Goal: Task Accomplishment & Management: Complete application form

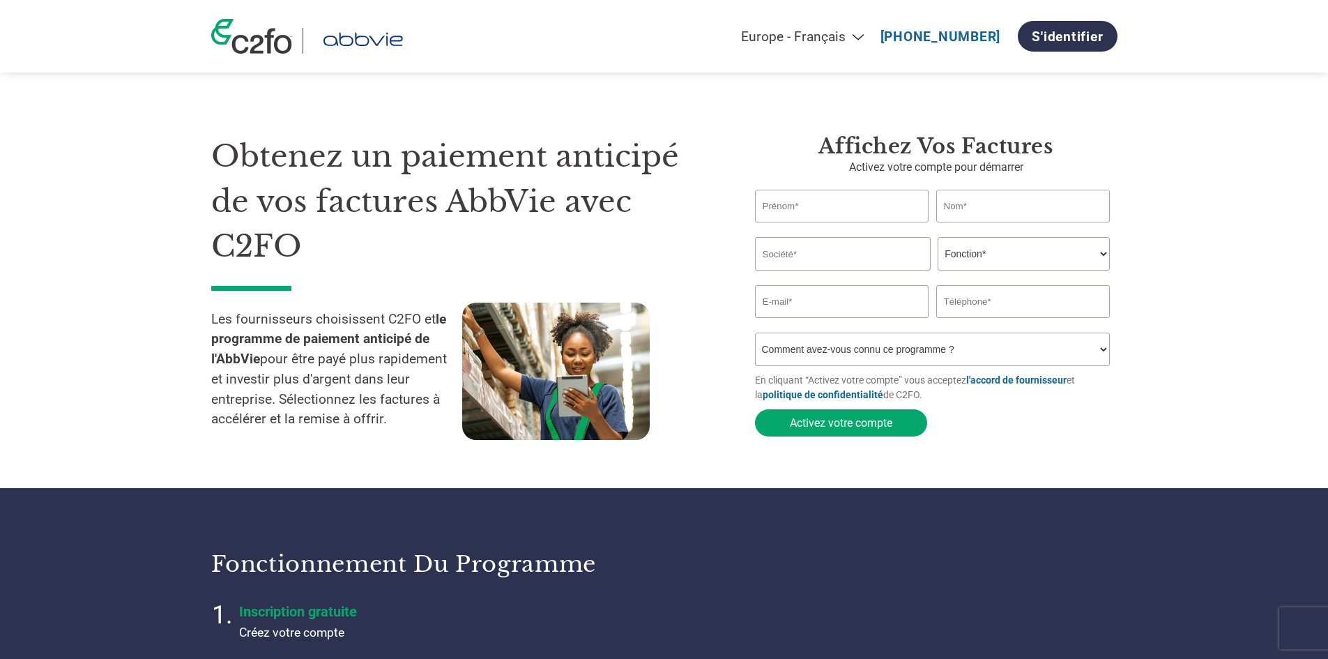
select select "fr-FR"
click at [826, 209] on input "text" at bounding box center [842, 206] width 174 height 33
type input "[PERSON_NAME]"
type input "LEFEBVRE"
type input "PERSPECTIVES ET ORGANISATION"
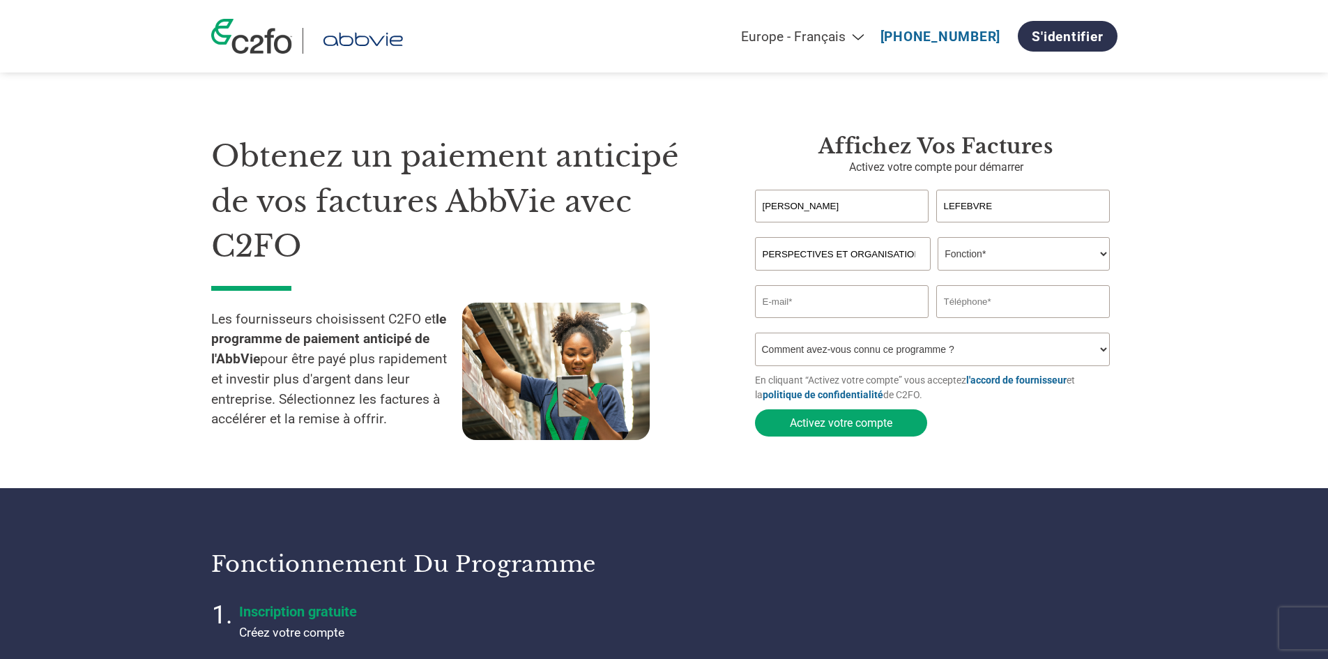
type input "0320612034"
click at [1043, 249] on select "Fonction* Directeur administratif et financier Responsable crédit Contrôleur de…" at bounding box center [1024, 253] width 172 height 33
select select "OFFICE_MANAGER"
click at [938, 238] on select "Fonction* Directeur administratif et financier Responsable crédit Contrôleur de…" at bounding box center [1024, 253] width 172 height 33
click at [774, 304] on input "email" at bounding box center [842, 301] width 174 height 33
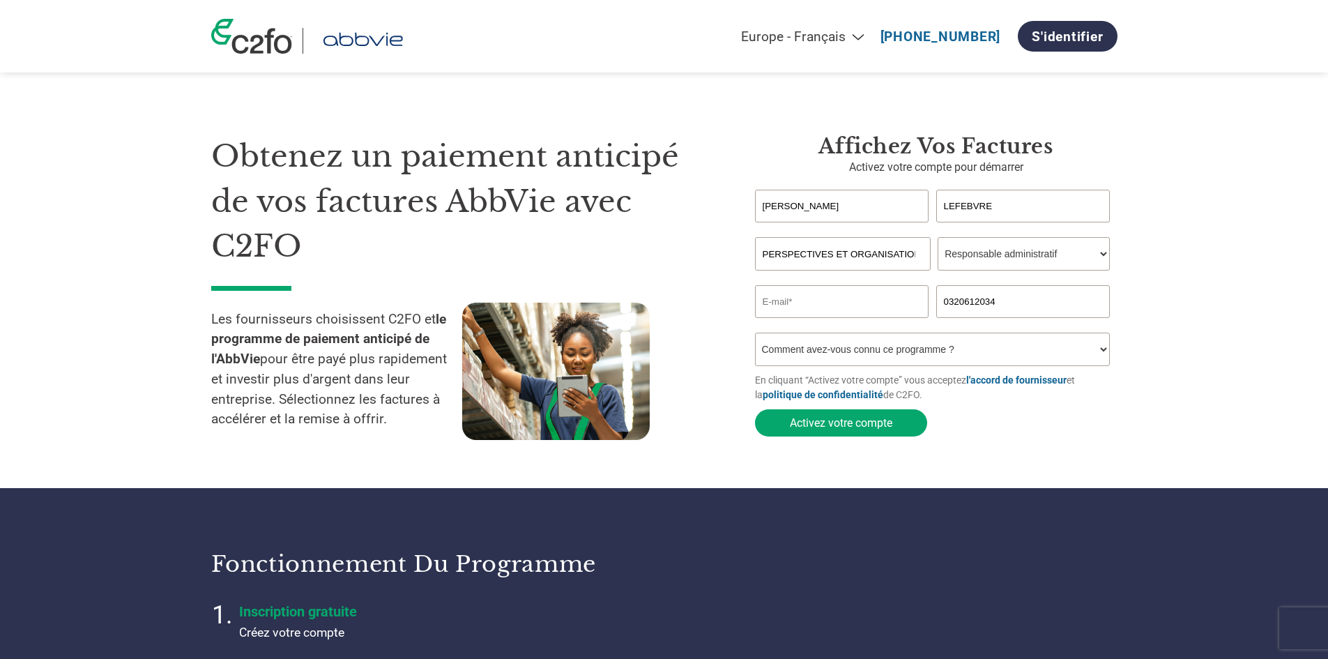
type input "[EMAIL_ADDRESS][DOMAIN_NAME]"
click at [860, 359] on select "Comment avez-vous connu ce programme ? Par courrier Par e-mail Sur les réseaux …" at bounding box center [933, 349] width 356 height 33
select select "Email"
click at [755, 337] on select "Comment avez-vous connu ce programme ? Par courrier Par e-mail Sur les réseaux …" at bounding box center [933, 349] width 356 height 33
click at [852, 424] on button "Activez votre compte" at bounding box center [841, 422] width 172 height 27
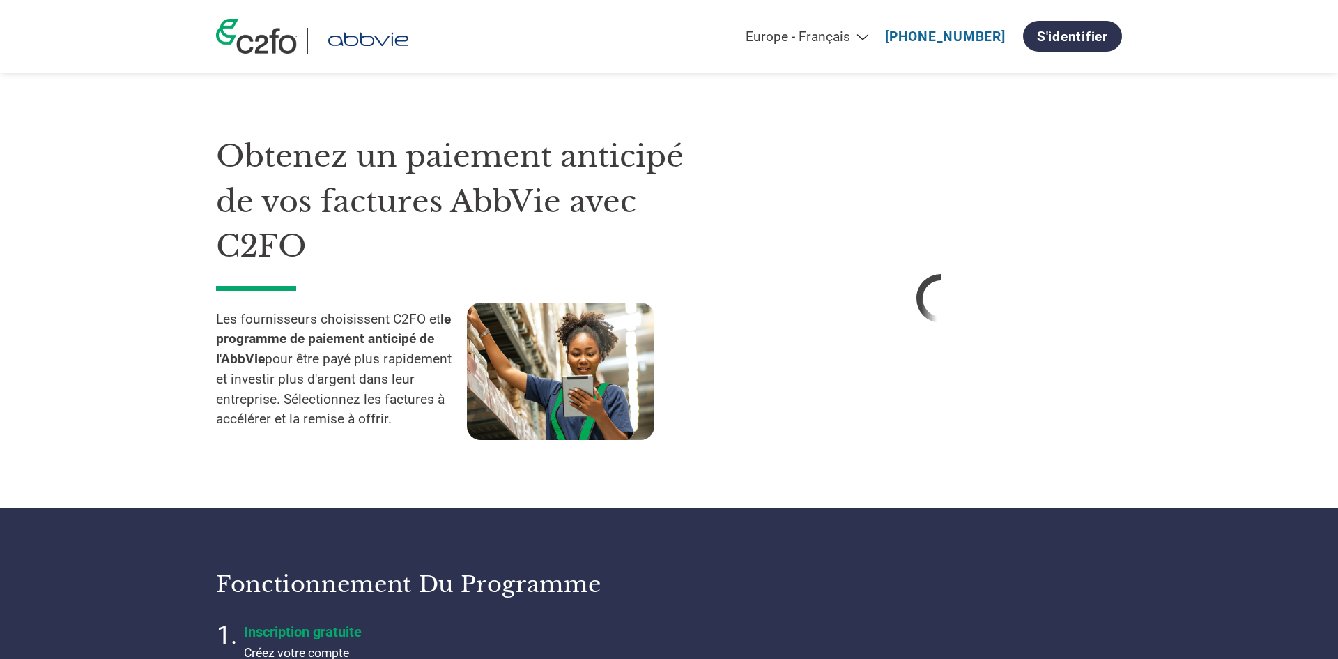
select select "fr-FR"
